Goal: Task Accomplishment & Management: Complete application form

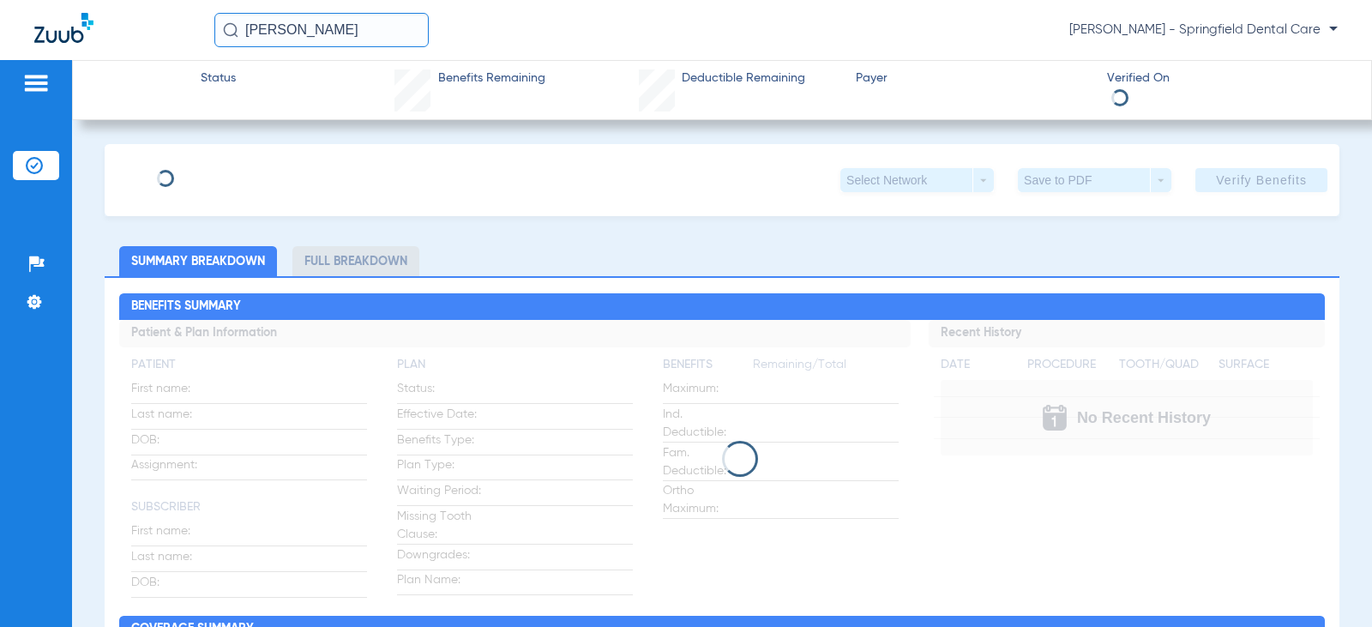
type input "[PERSON_NAME]"
type input "[DATE]"
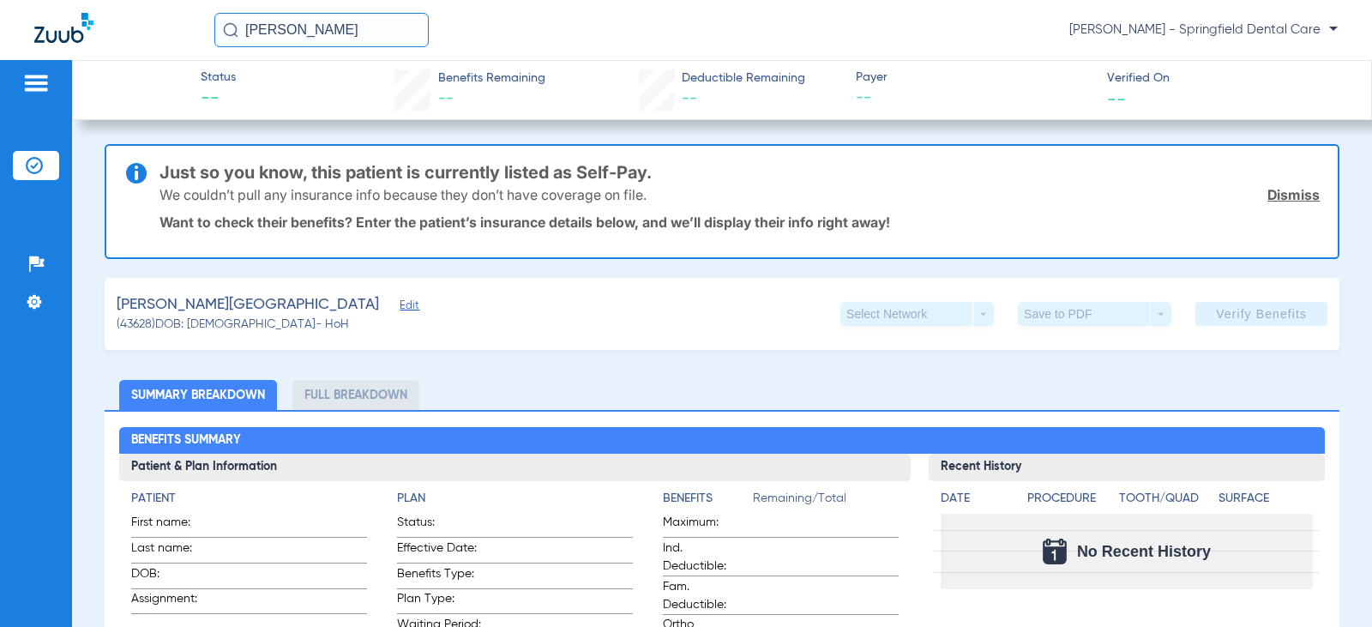
click at [400, 310] on span "Edit" at bounding box center [407, 307] width 15 height 16
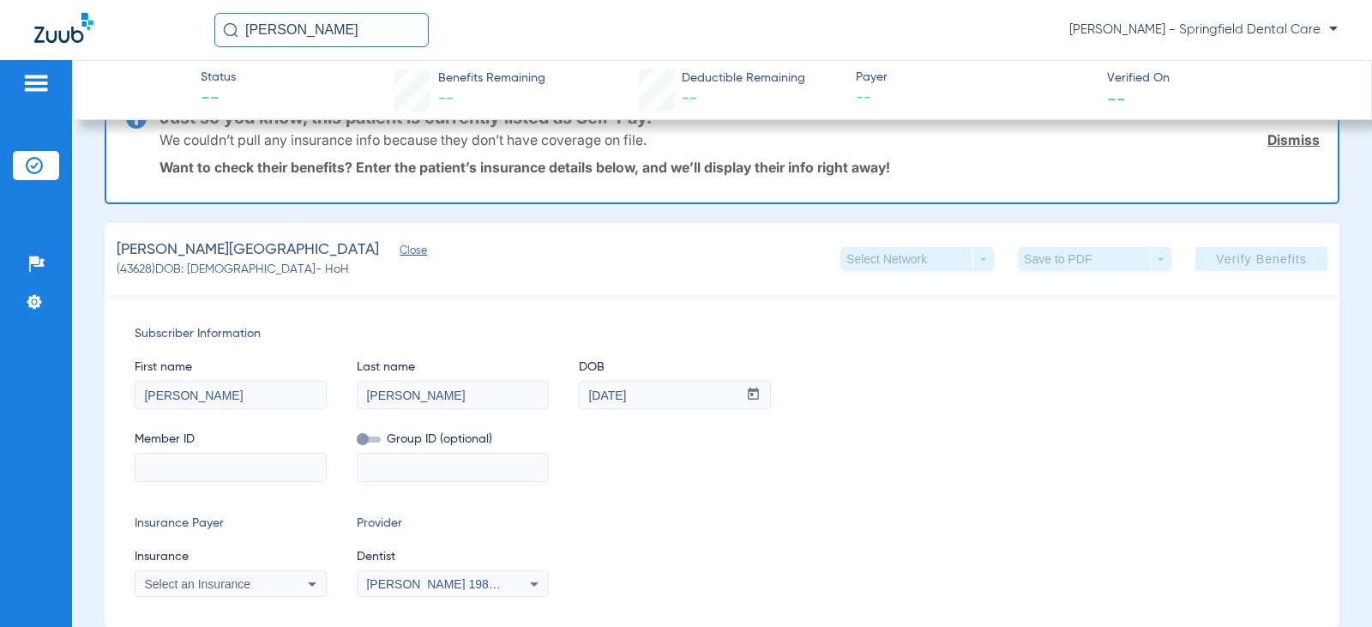
scroll to position [86, 0]
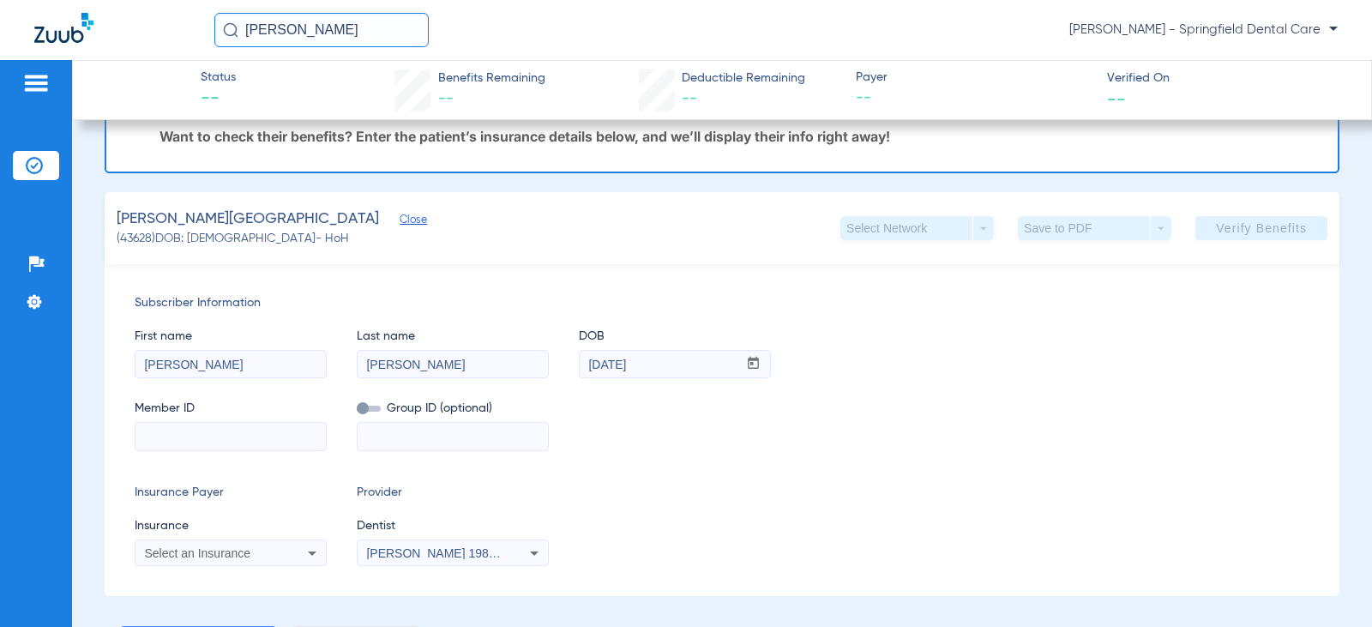
click at [196, 444] on input at bounding box center [230, 436] width 190 height 27
paste input "982438799"
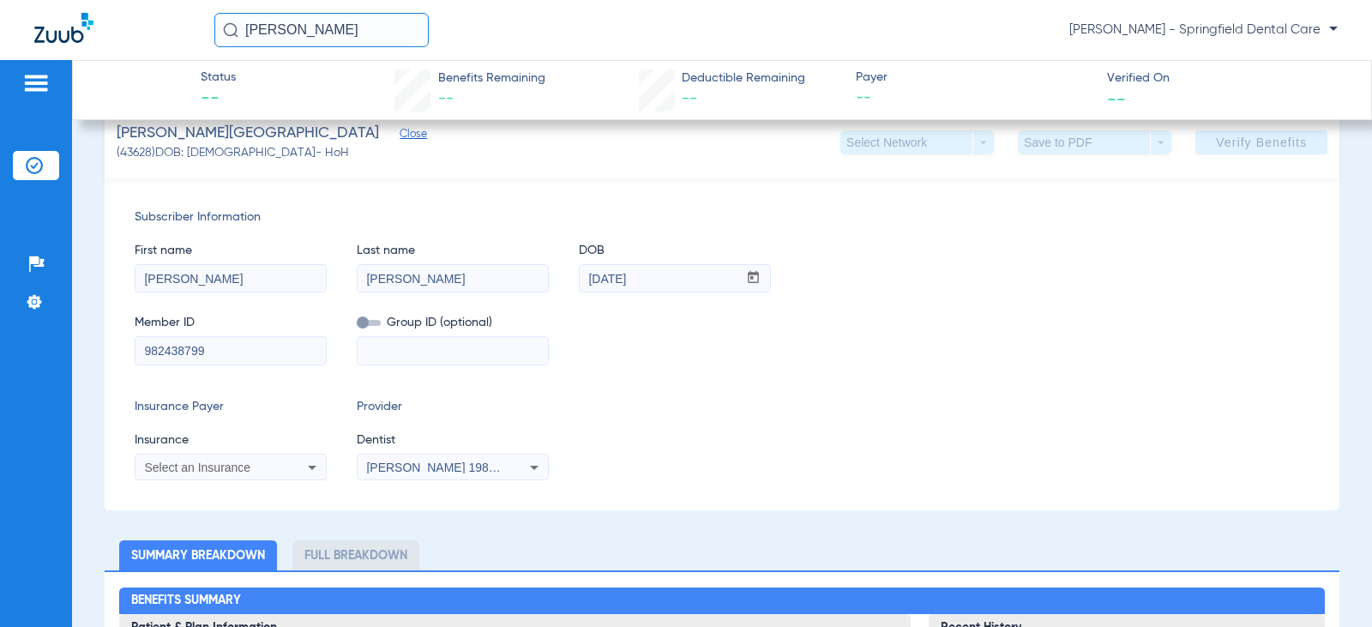
type input "982438799"
click at [241, 481] on div "Subscriber Information First name [PERSON_NAME] Last name [PERSON_NAME] mm / dd…" at bounding box center [722, 344] width 1235 height 332
click at [241, 473] on div "Select an Insurance" at bounding box center [230, 467] width 190 height 21
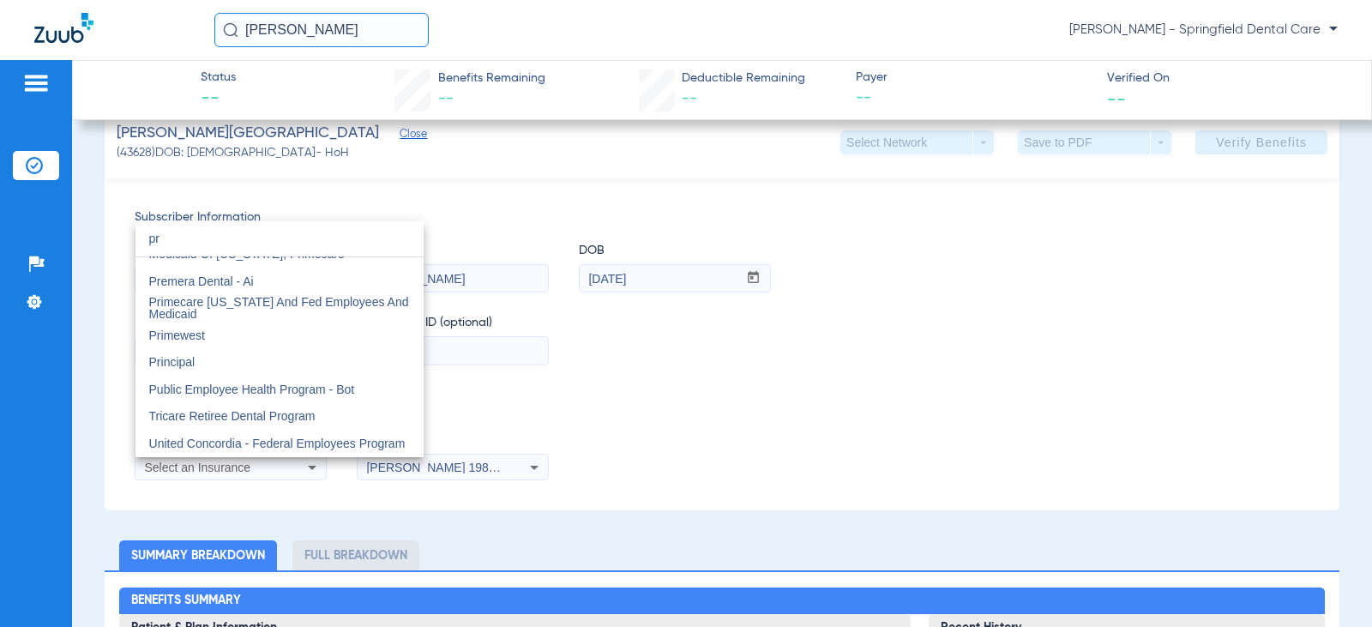
scroll to position [0, 0]
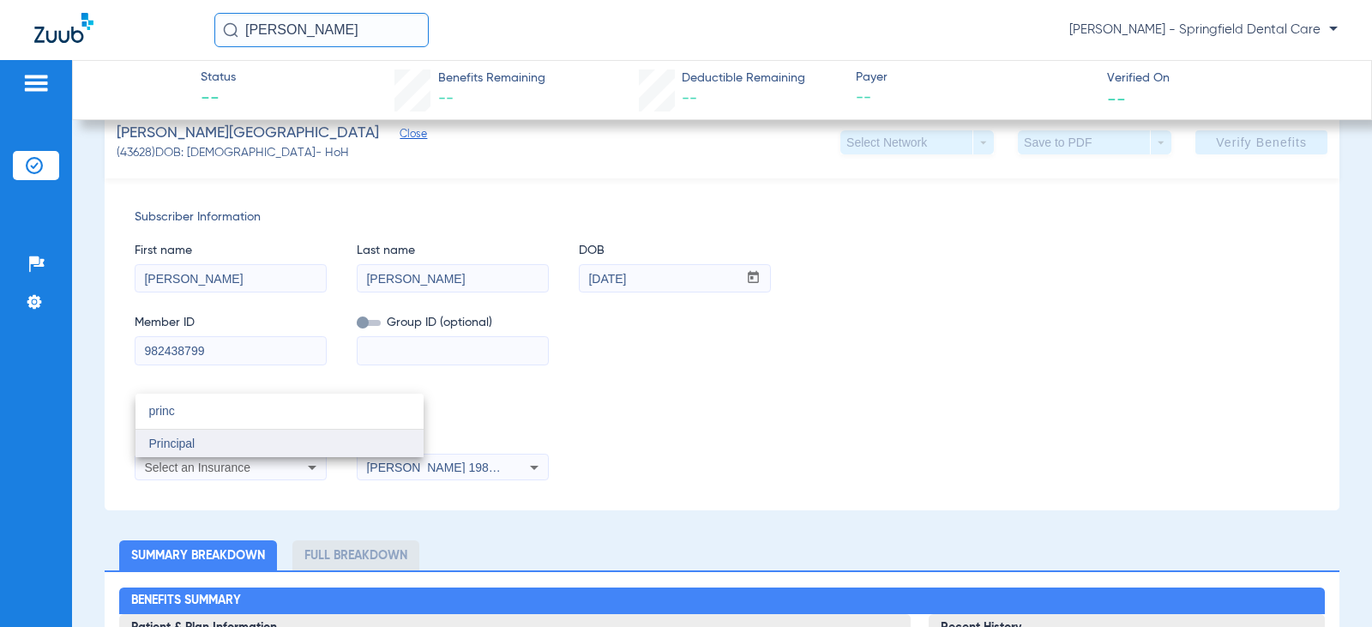
type input "princ"
click at [202, 447] on mat-option "Principal" at bounding box center [279, 443] width 288 height 27
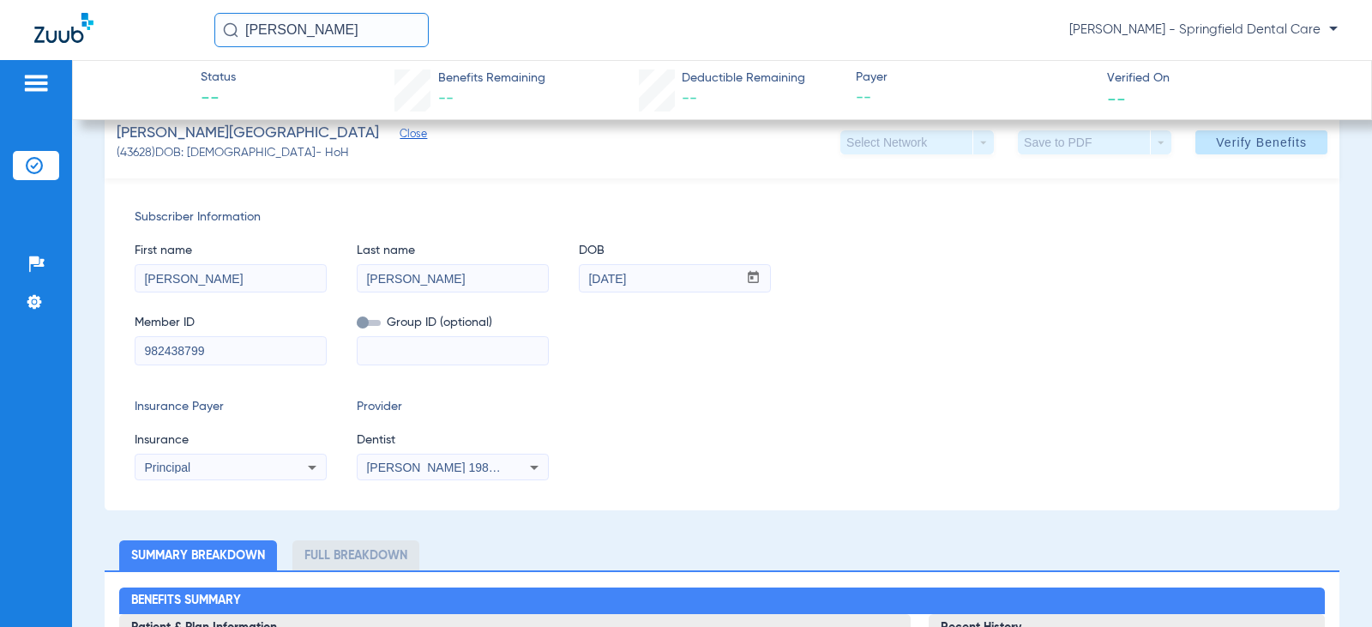
click at [462, 479] on mat-select "[PERSON_NAME] 1982829420" at bounding box center [453, 467] width 192 height 27
click at [454, 459] on div "[PERSON_NAME] 1982829420" at bounding box center [453, 467] width 190 height 21
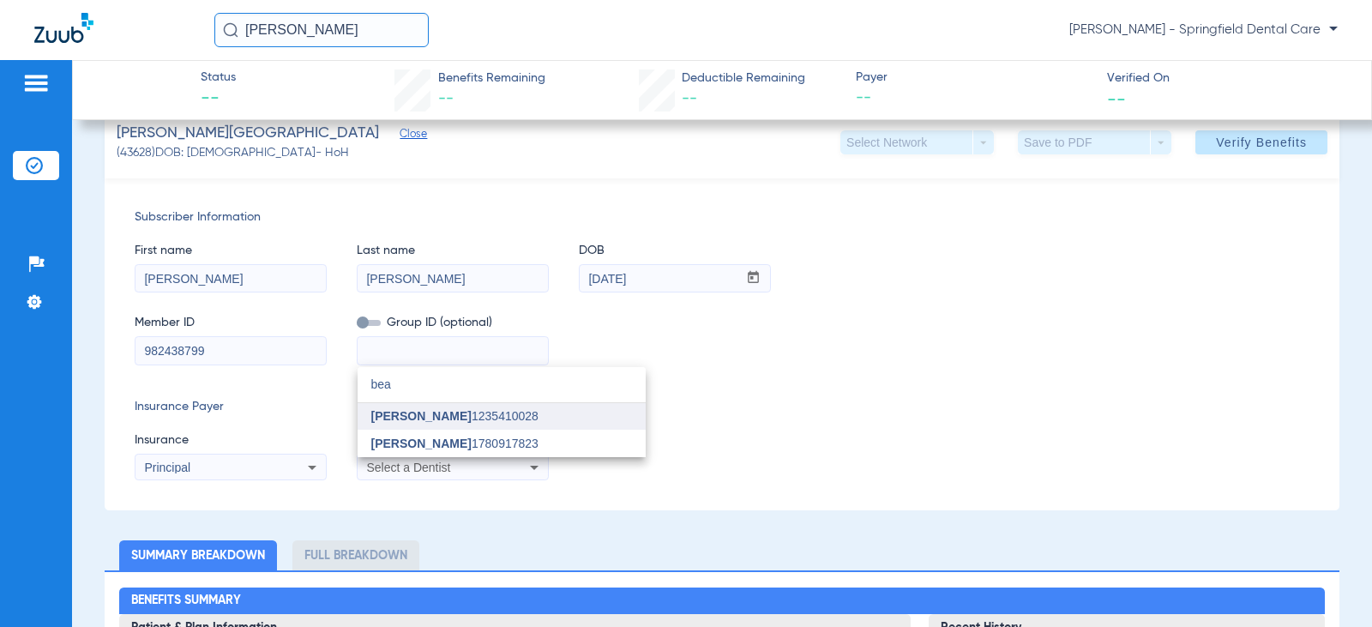
type input "bea"
click at [434, 415] on span "[PERSON_NAME]" at bounding box center [421, 416] width 100 height 14
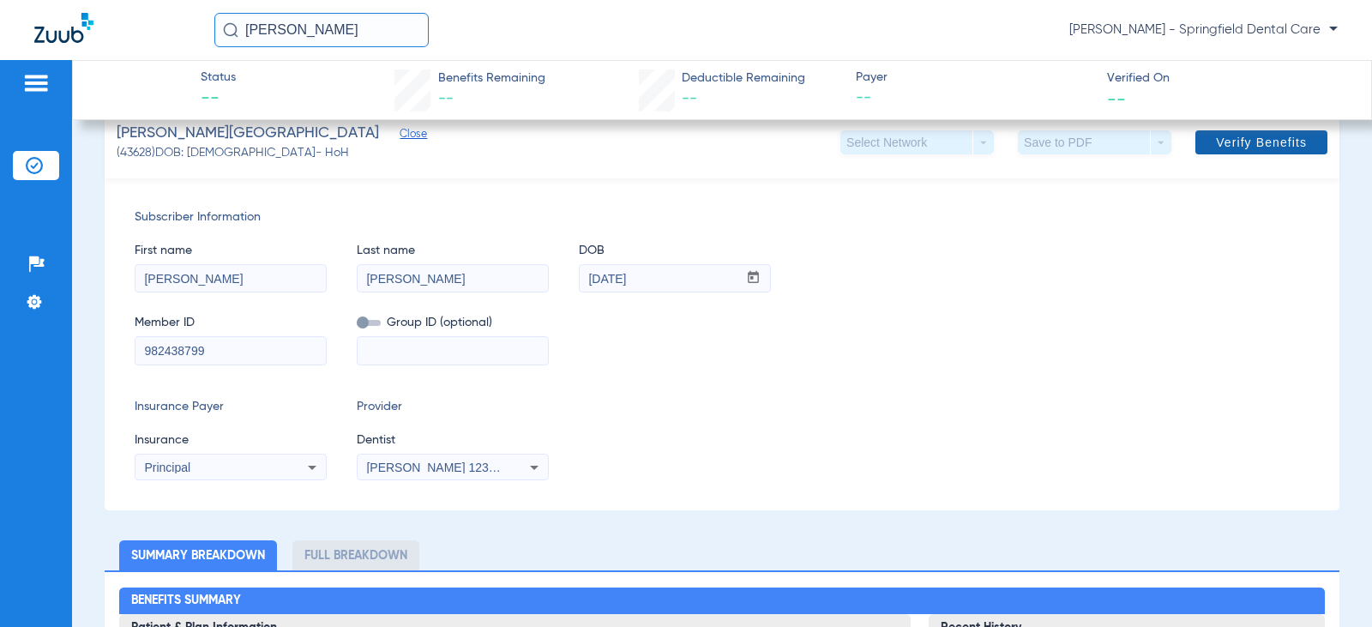
click at [1230, 142] on span "Verify Benefits" at bounding box center [1261, 142] width 91 height 14
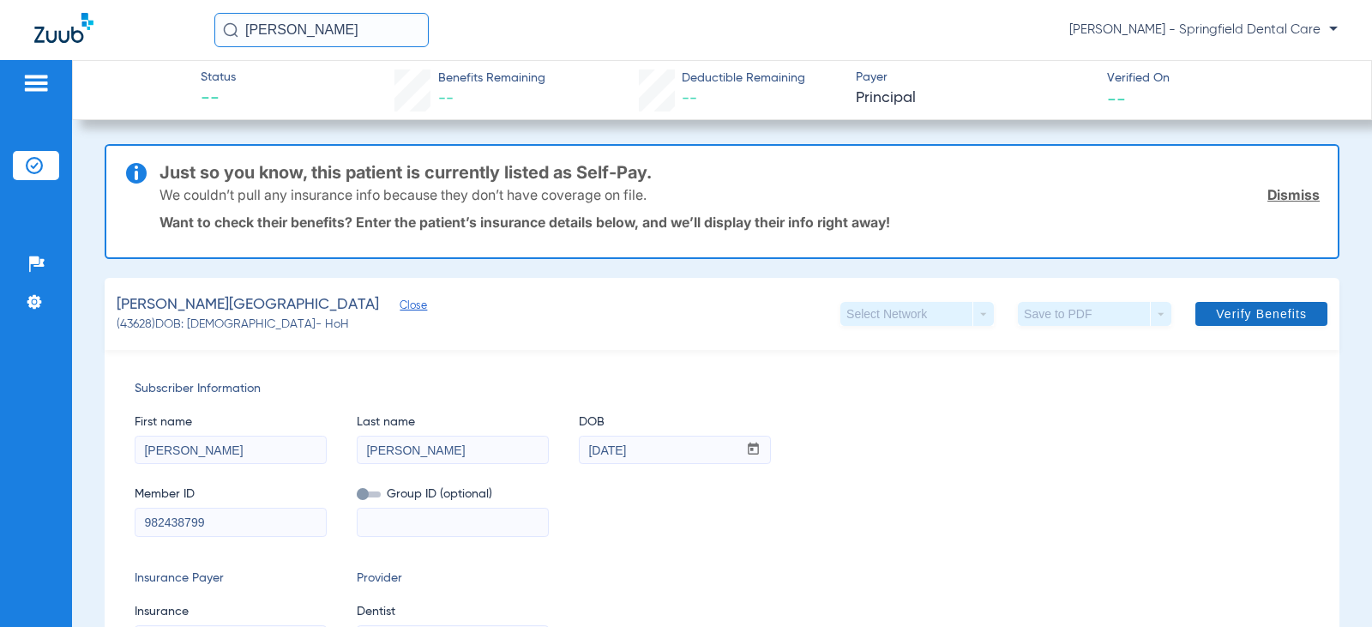
click at [1240, 302] on span at bounding box center [1261, 313] width 132 height 41
